Goal: Find contact information: Find contact information

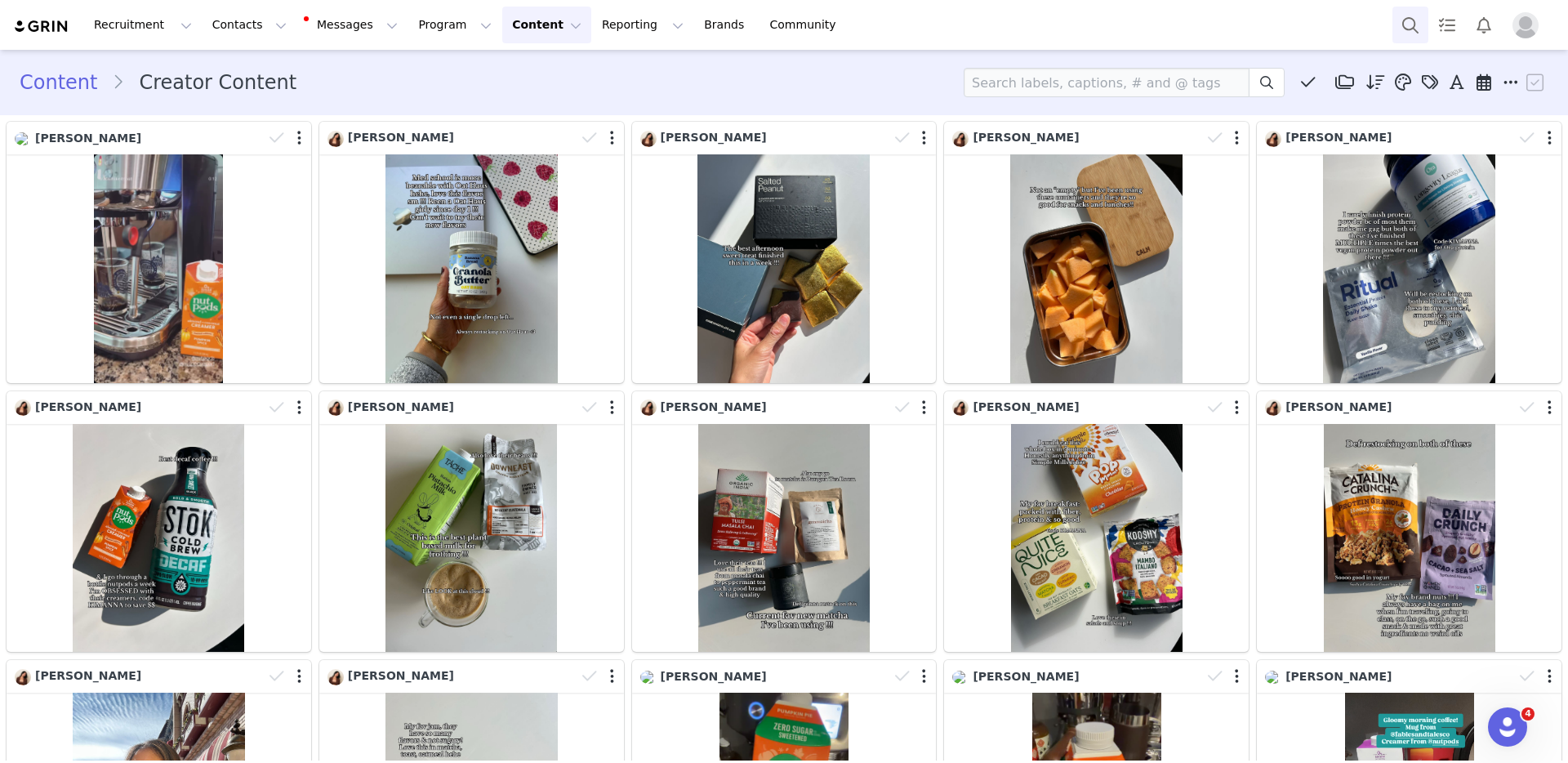
click at [1395, 20] on button "Search" at bounding box center [1410, 24] width 36 height 36
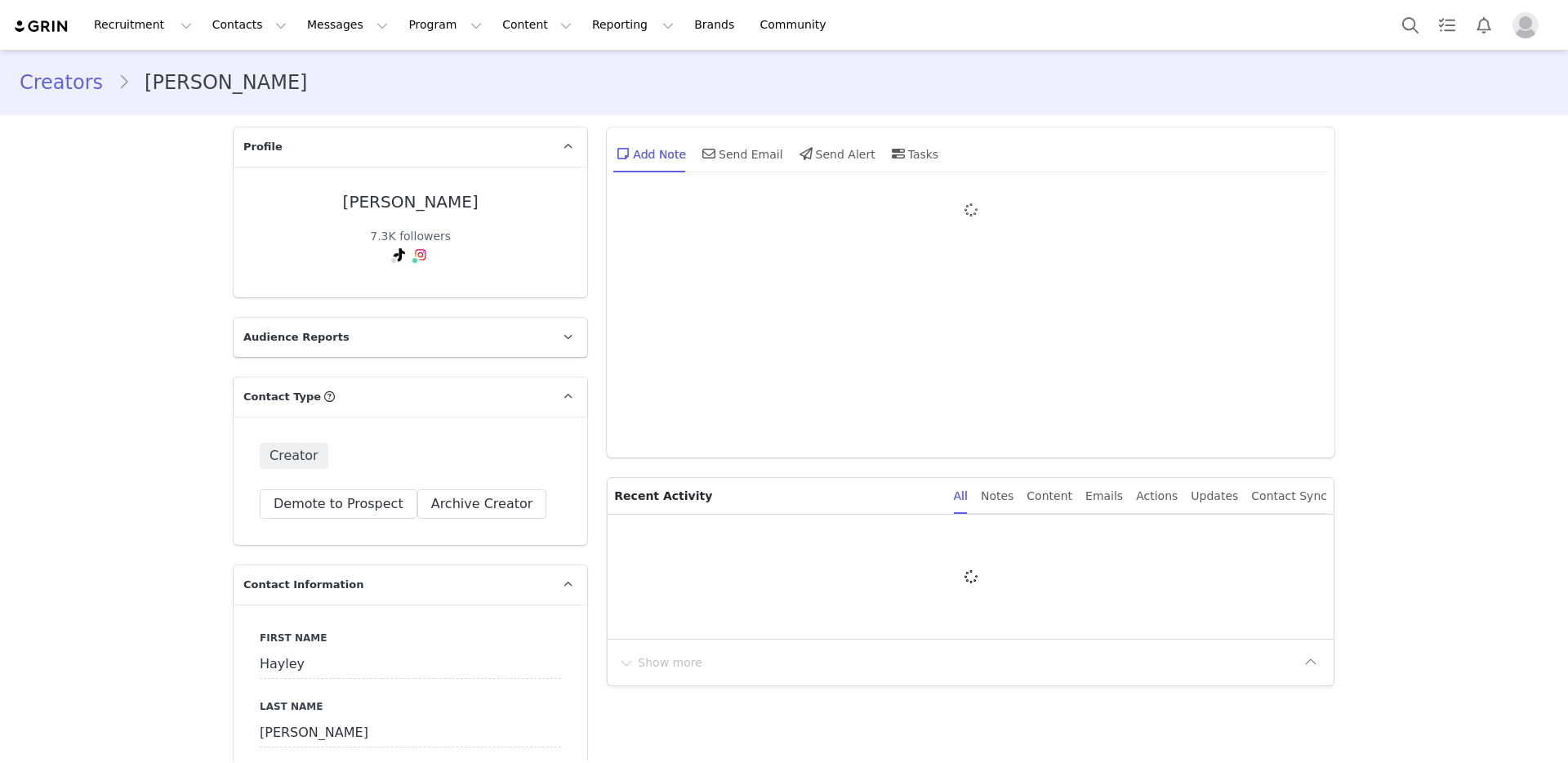
type input "+1 (United States)"
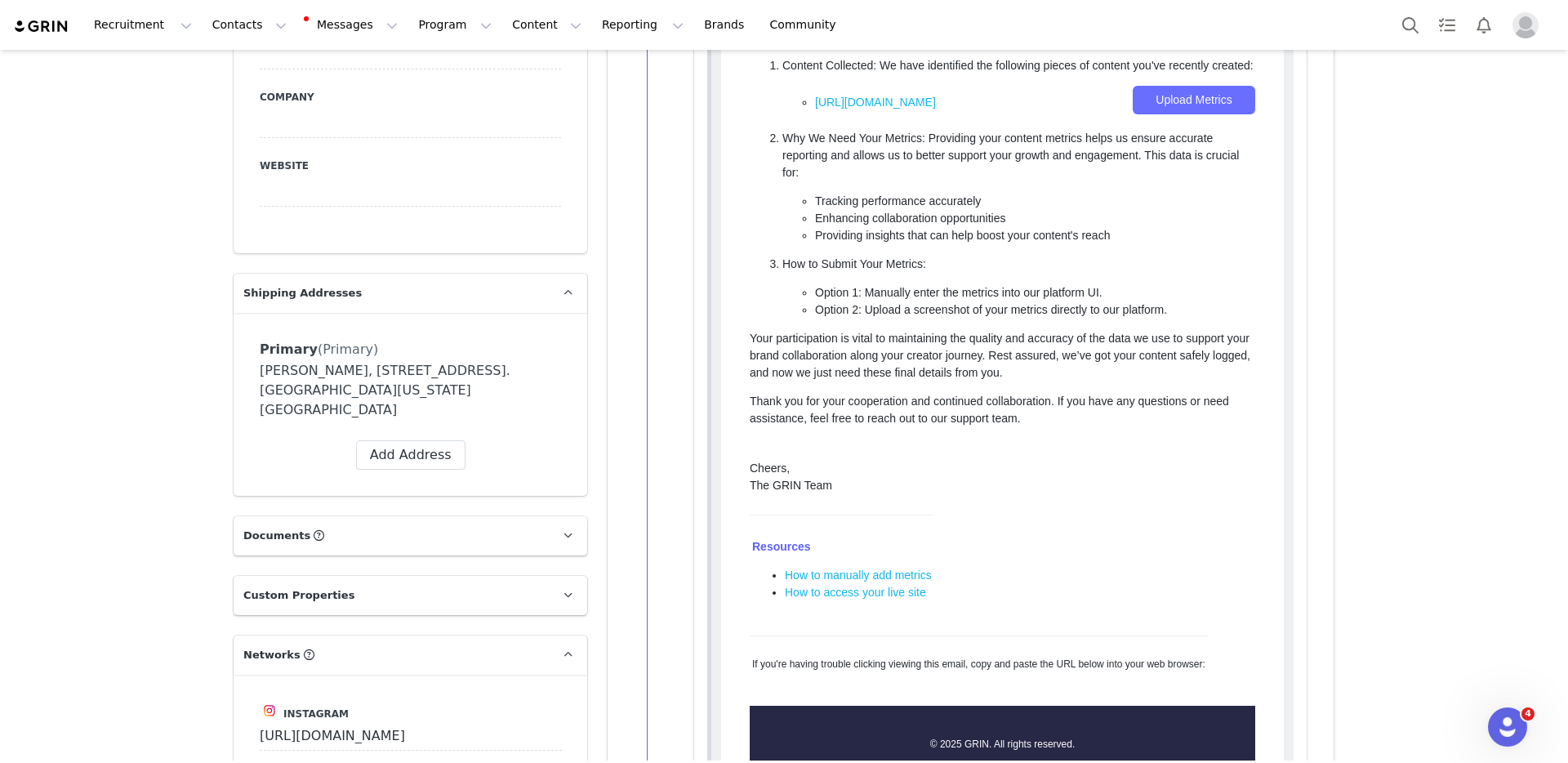
scroll to position [965, 0]
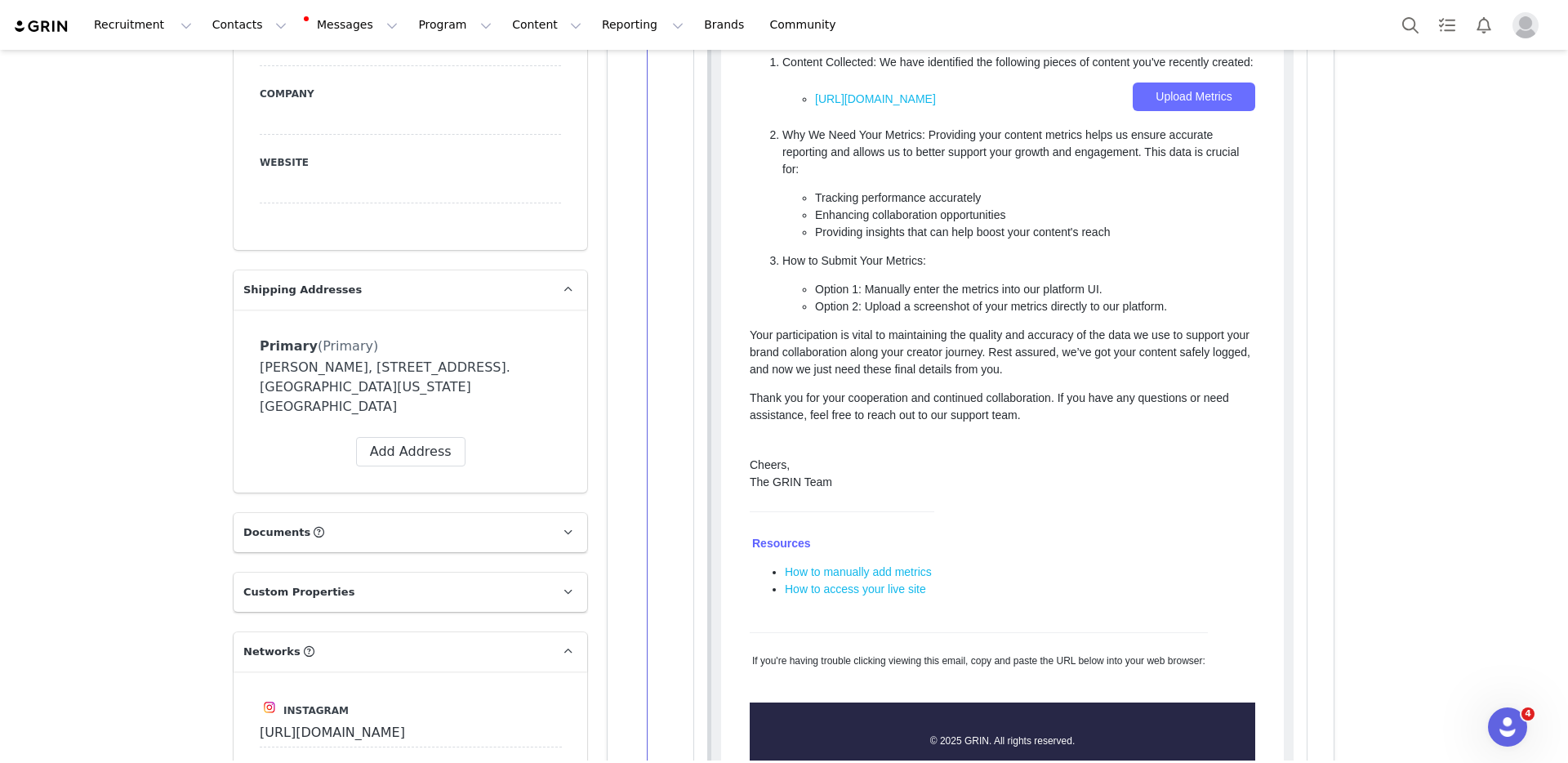
click at [305, 361] on div "Hayley Lucero, 1582 Wandering Way. Castle Rock, Colorado 80109 United States" at bounding box center [410, 387] width 301 height 59
drag, startPoint x: 254, startPoint y: 365, endPoint x: 347, endPoint y: 385, distance: 95.1
click at [347, 385] on div "Hayley Lucero, 1582 Wandering Way. Castle Rock, Colorado 80109 United States" at bounding box center [410, 387] width 301 height 59
copy div "Hayley Lucero, 1582 Wandering Way. Castle Rock, Colorado 80109"
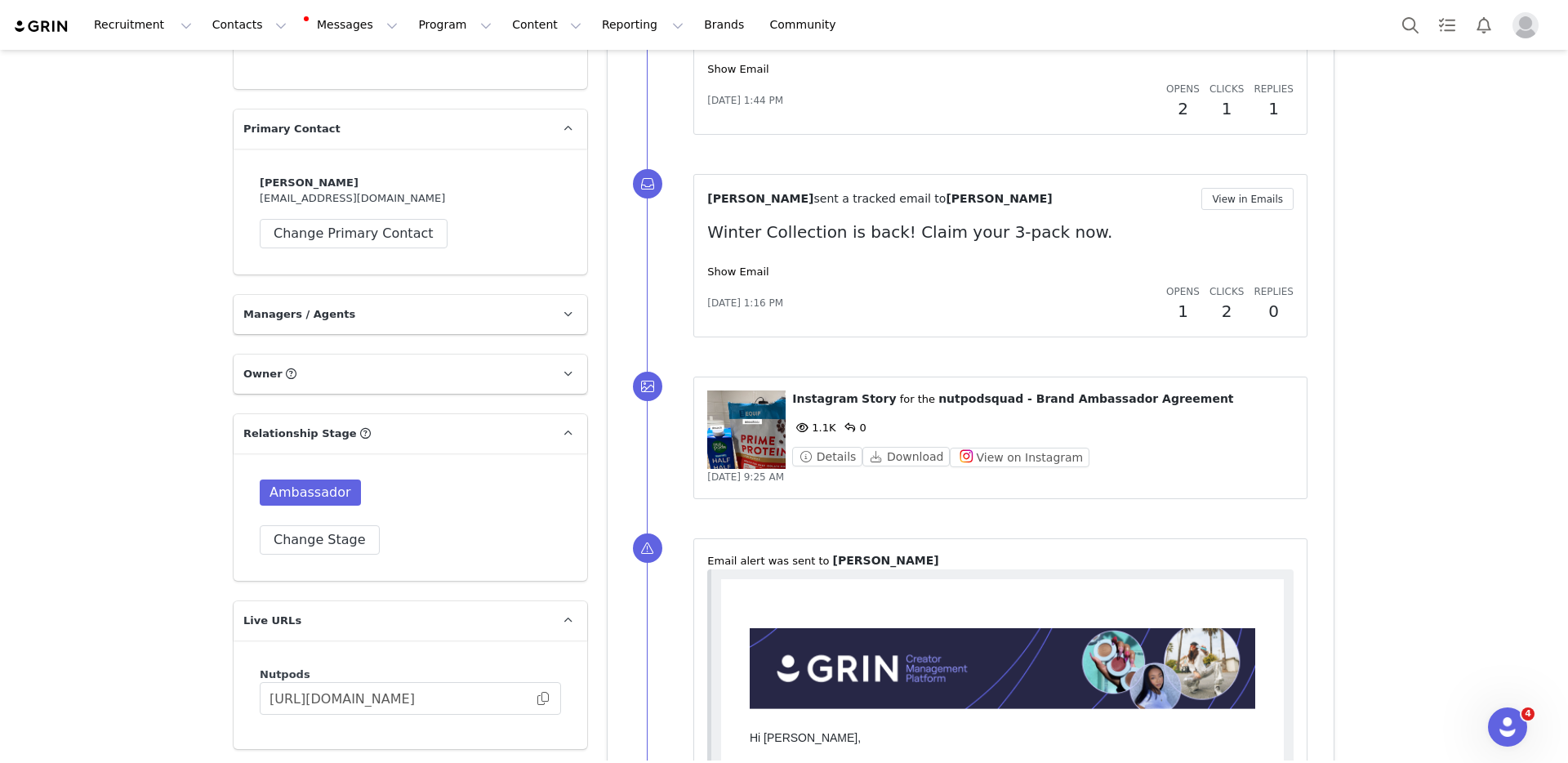
scroll to position [2138, 0]
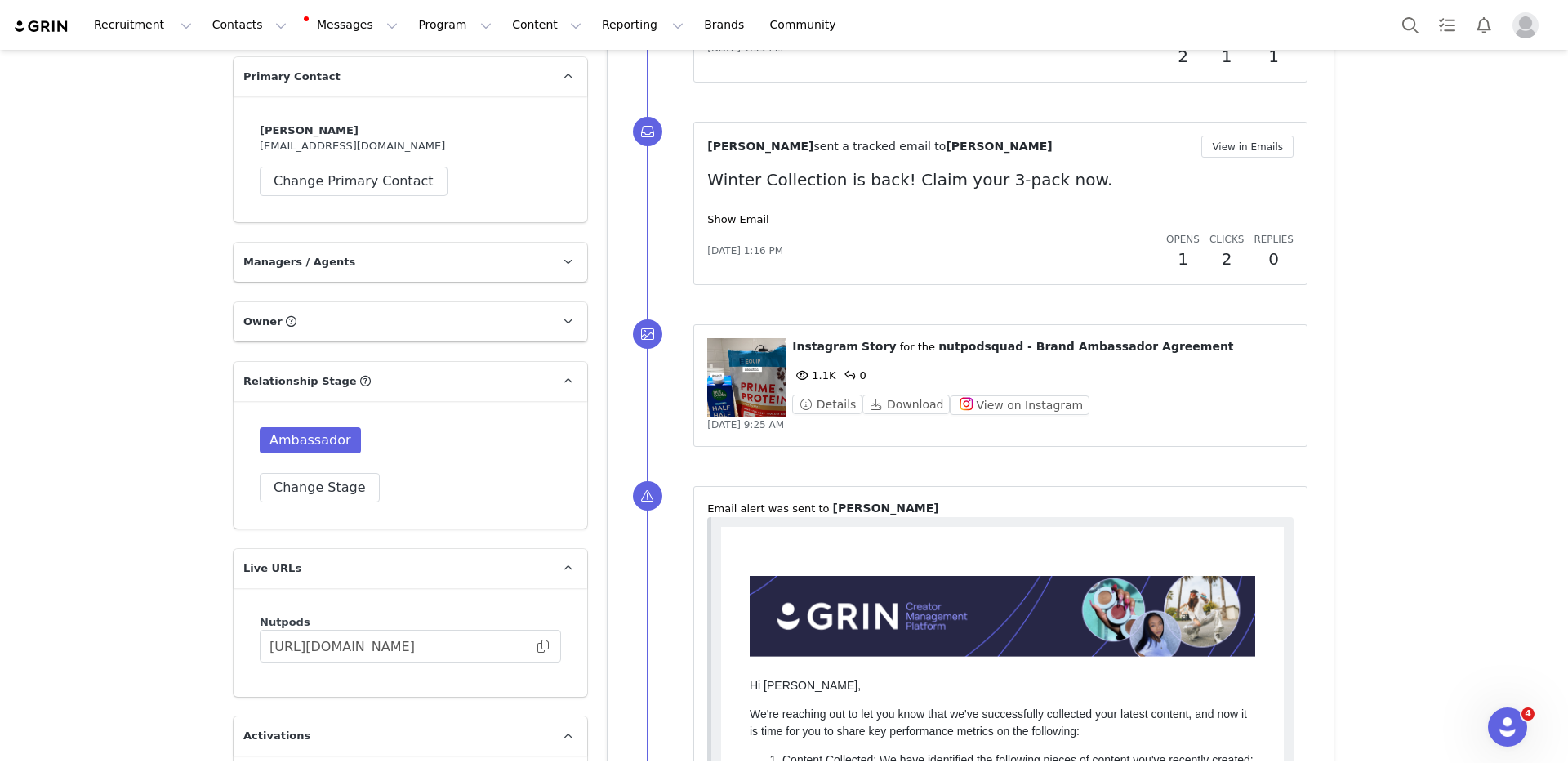
click at [370, 123] on div "Hayley Lucero realfoodwithaltitude@gmail.com Change Primary Contact" at bounding box center [410, 159] width 301 height 74
copy div "realfoodwithaltitude@gmail.com"
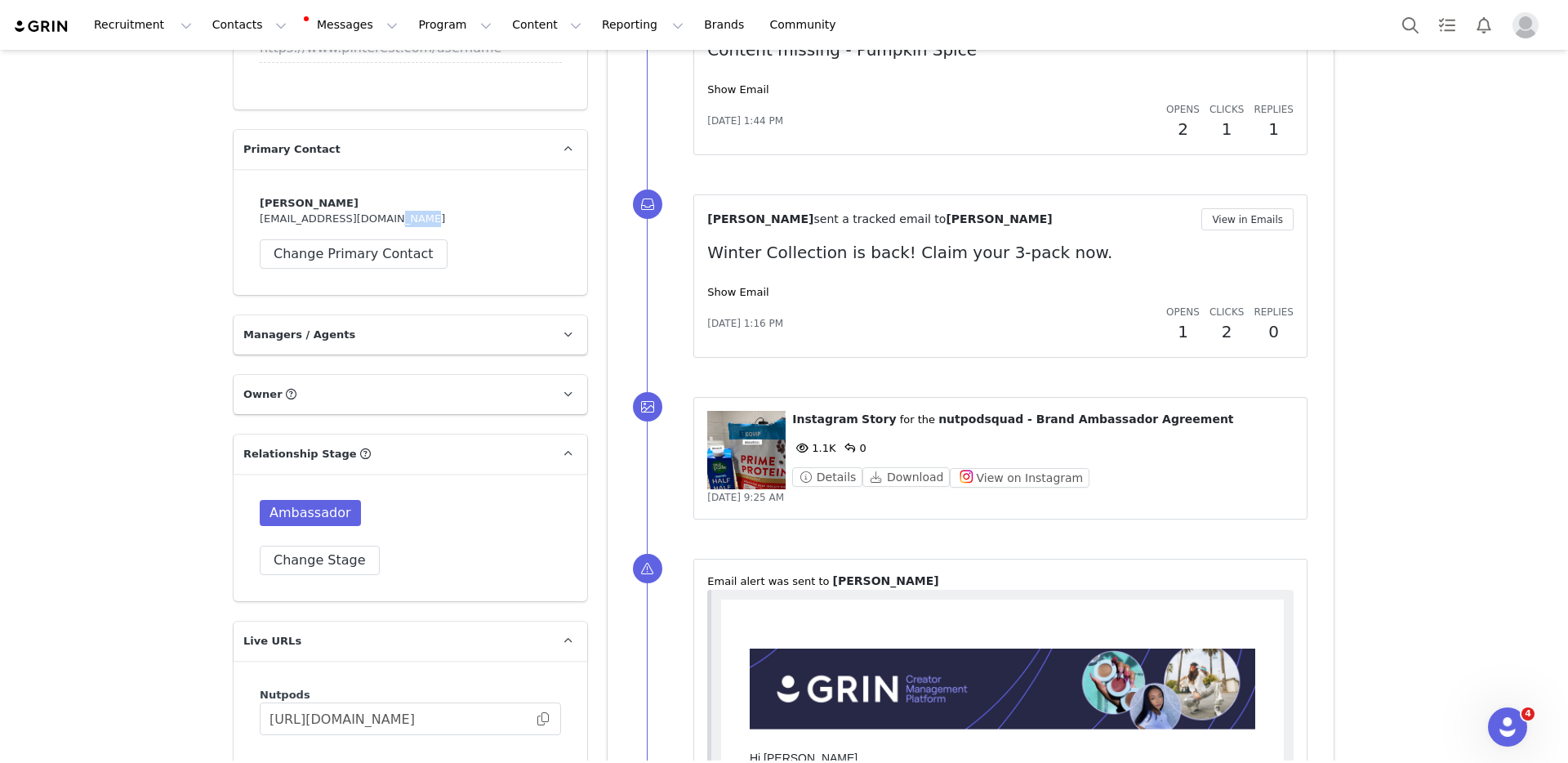
scroll to position [2003, 0]
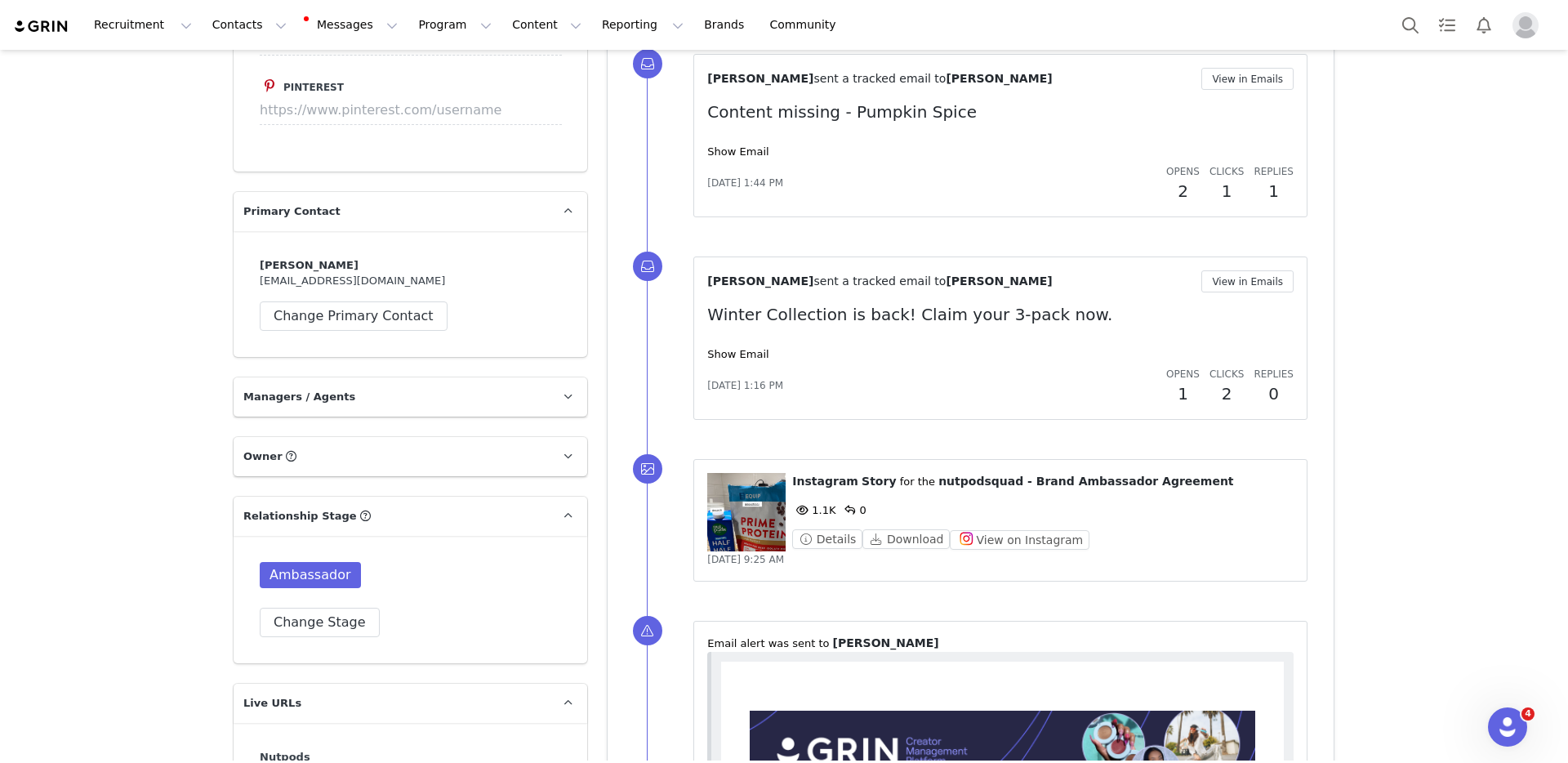
click at [469, 192] on p "Primary Contact" at bounding box center [391, 211] width 314 height 39
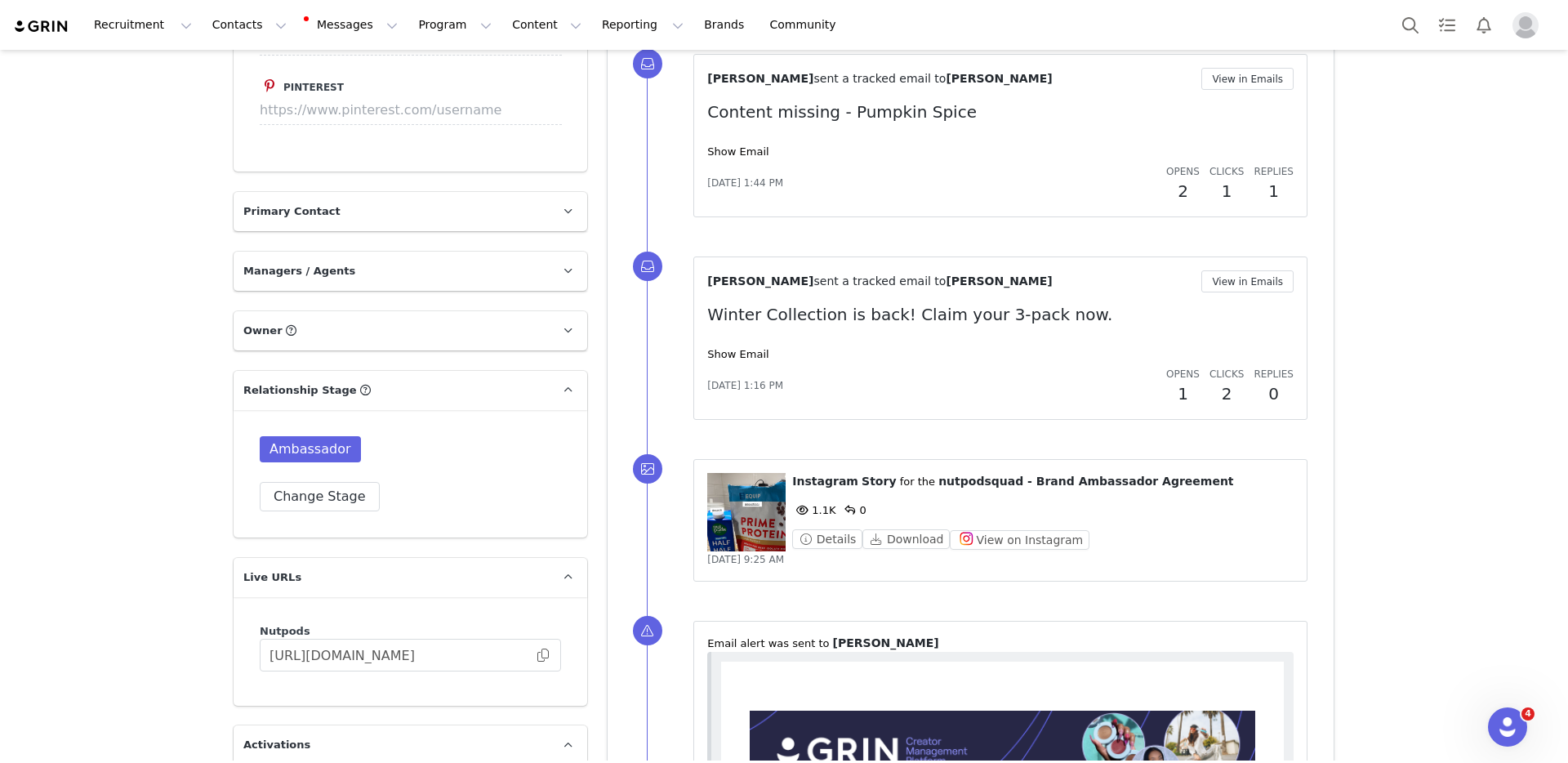
click at [458, 200] on p "Primary Contact" at bounding box center [391, 211] width 314 height 39
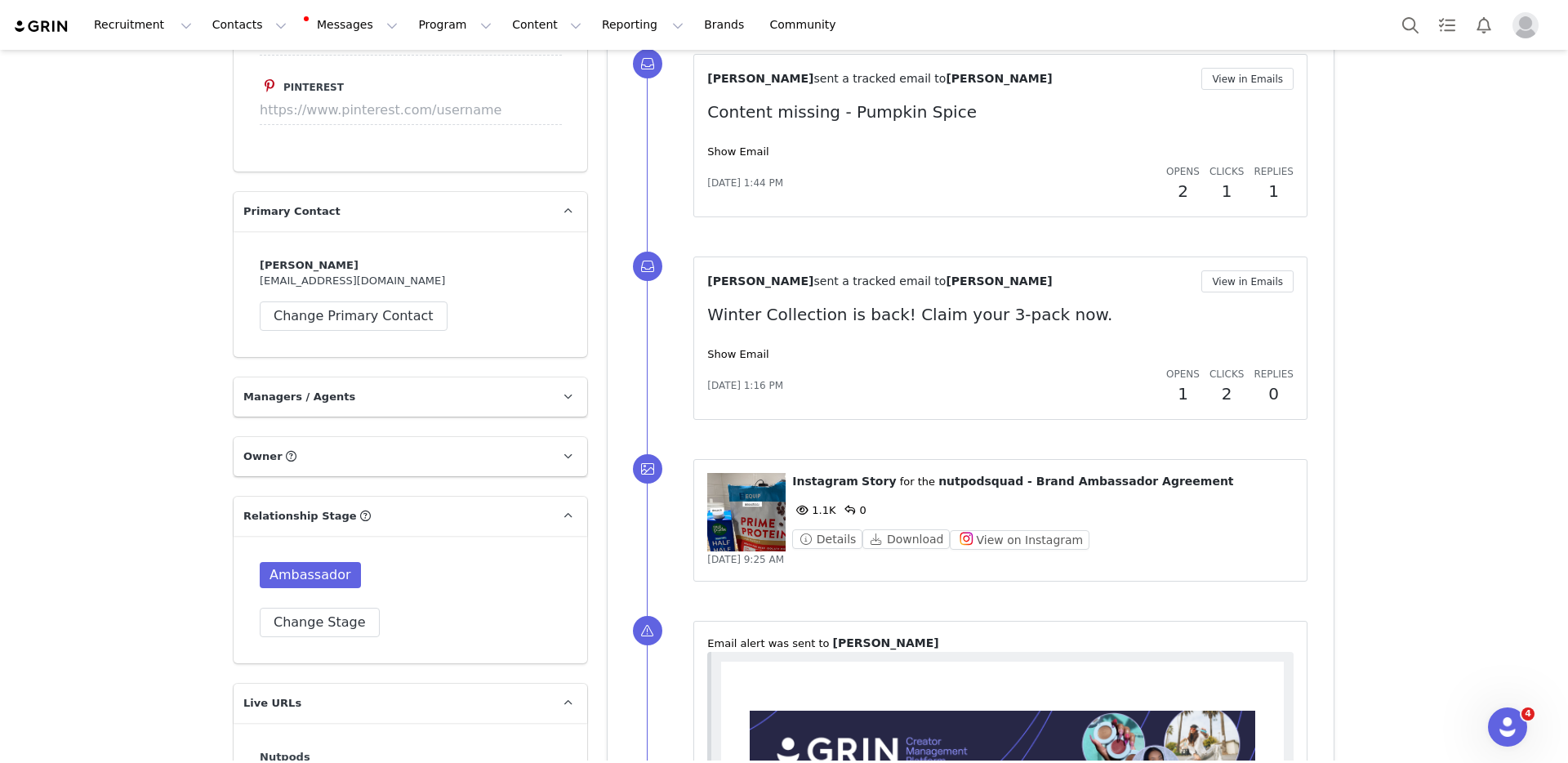
drag, startPoint x: 415, startPoint y: 262, endPoint x: 255, endPoint y: 252, distance: 160.3
click at [259, 258] on div "Hayley Lucero realfoodwithaltitude@gmail.com Change Primary Contact" at bounding box center [410, 294] width 301 height 74
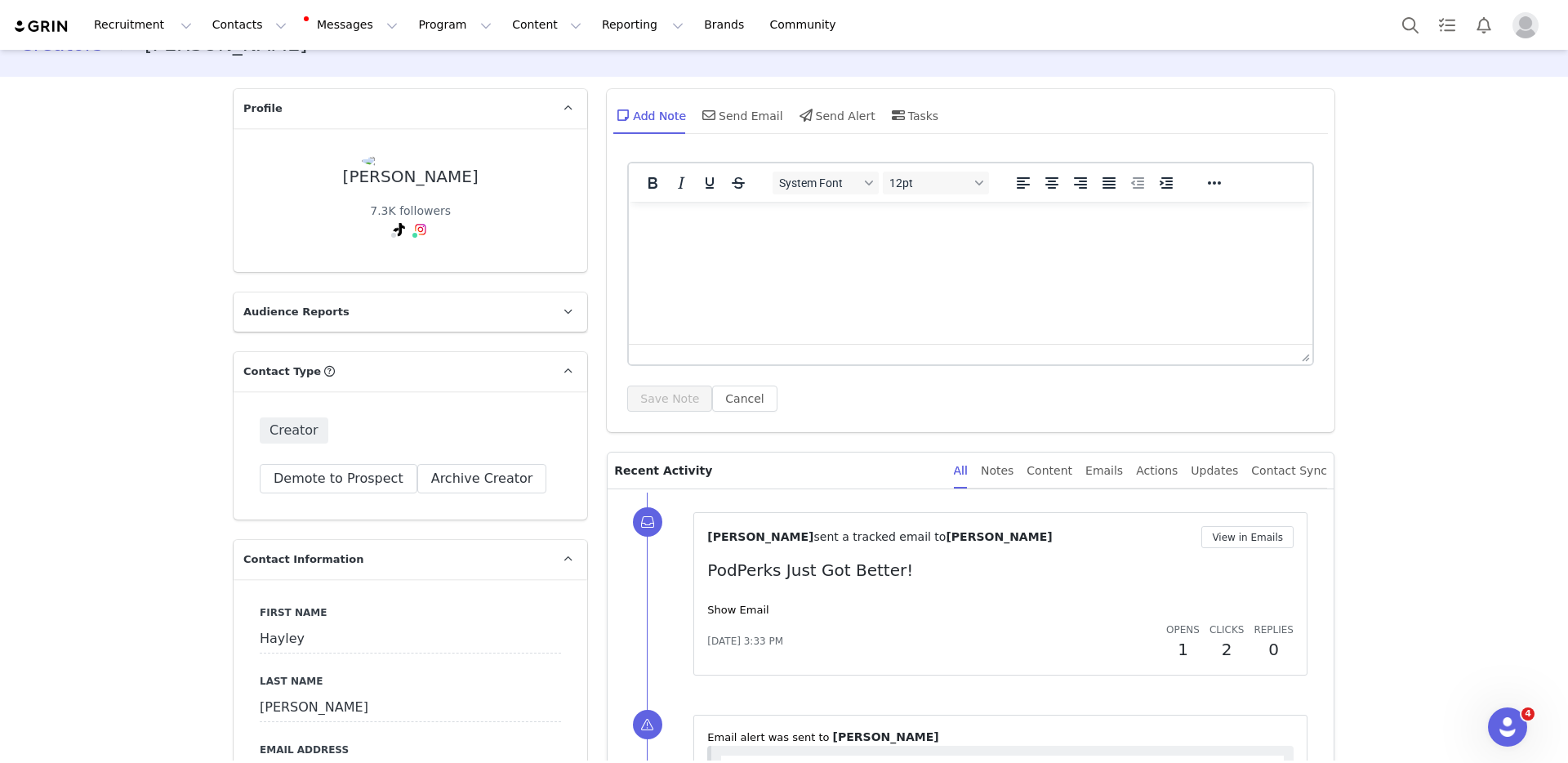
scroll to position [0, 0]
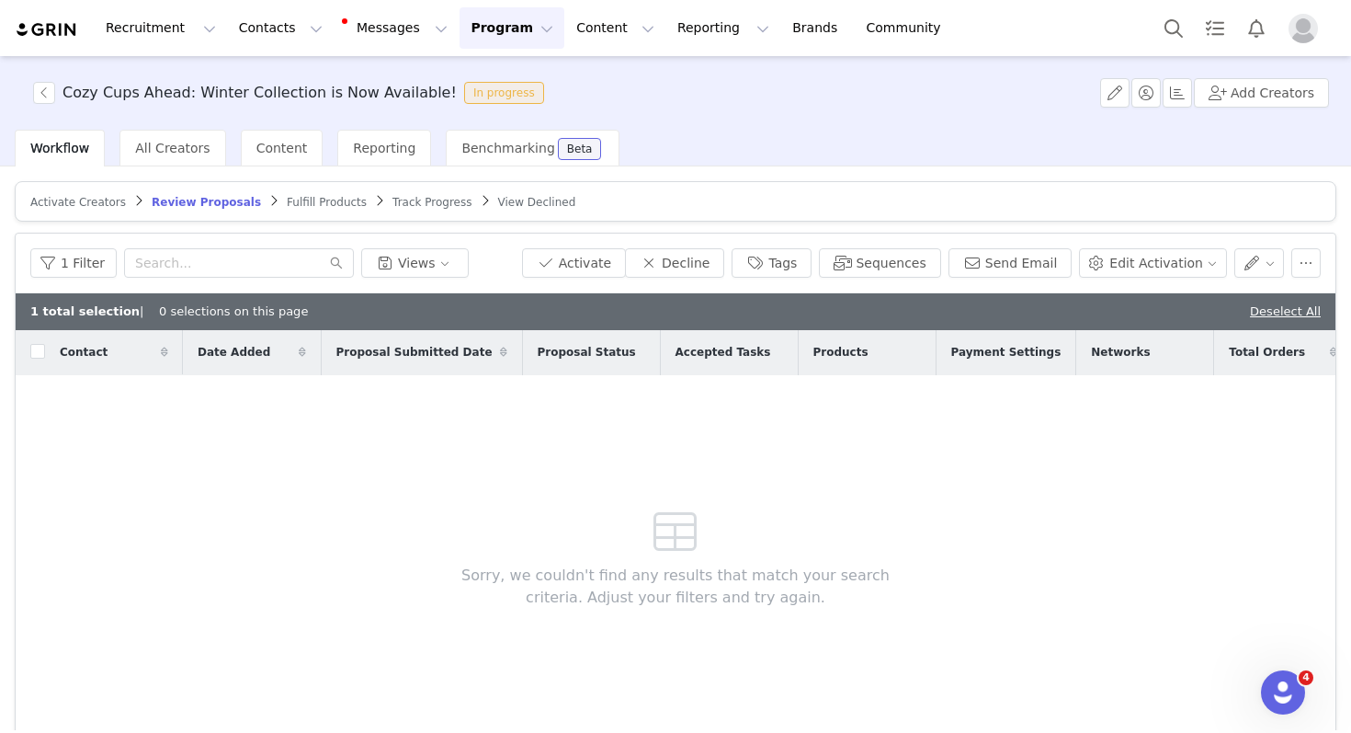
click at [706, 84] on div "Cozy Cups Ahead: Winter Collection is Now Available! In progress Add Creators" at bounding box center [675, 93] width 1351 height 74
